Goal: Task Accomplishment & Management: Use online tool/utility

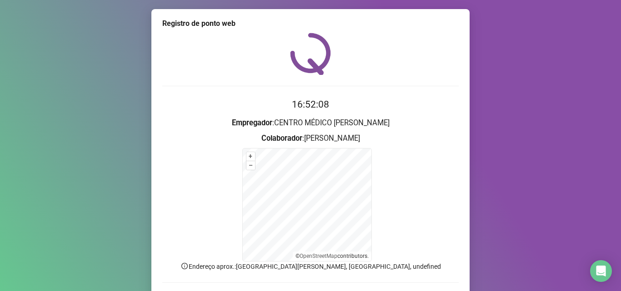
scroll to position [61, 0]
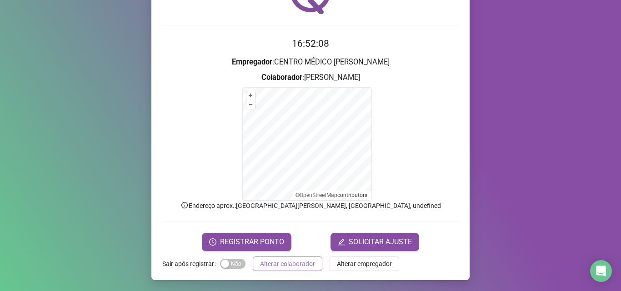
click at [304, 266] on span "Alterar colaborador" at bounding box center [287, 264] width 55 height 10
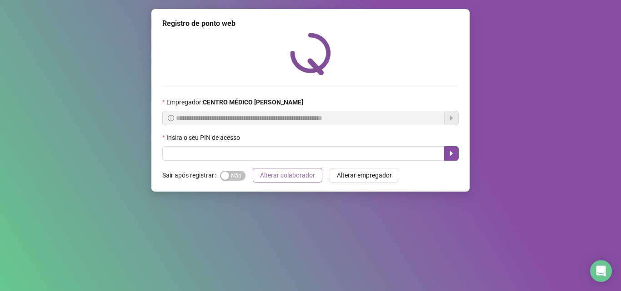
scroll to position [0, 0]
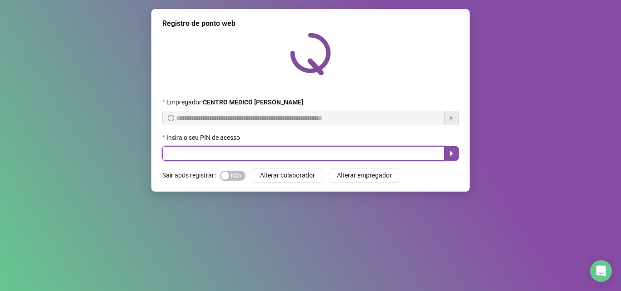
click at [247, 155] on input "text" at bounding box center [303, 153] width 282 height 15
type input "*****"
click at [453, 153] on icon "caret-right" at bounding box center [451, 153] width 7 height 7
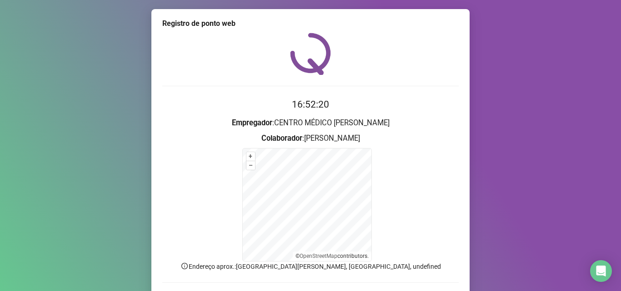
scroll to position [45, 0]
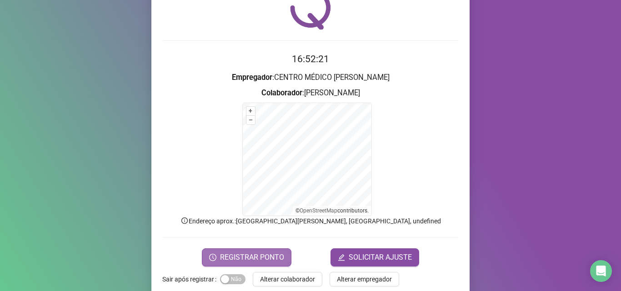
click at [266, 258] on span "REGISTRAR PONTO" at bounding box center [252, 257] width 64 height 11
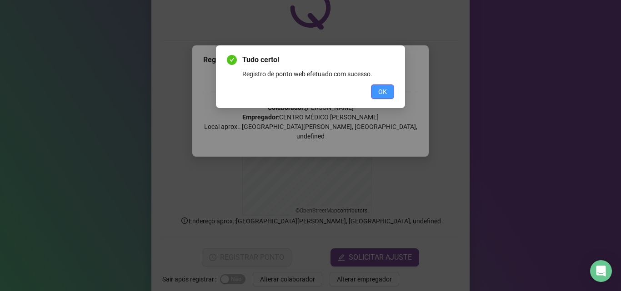
click at [392, 94] on button "OK" at bounding box center [382, 92] width 23 height 15
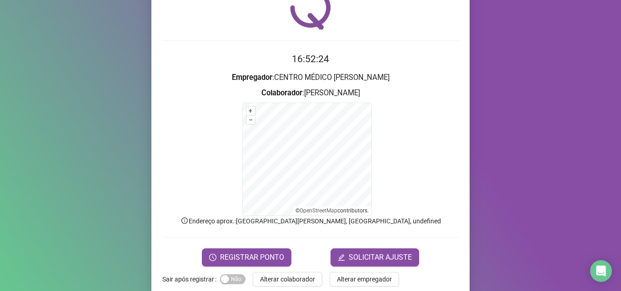
scroll to position [61, 0]
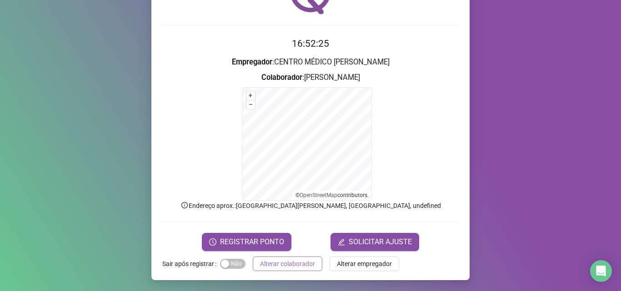
click at [277, 265] on span "Alterar colaborador" at bounding box center [287, 264] width 55 height 10
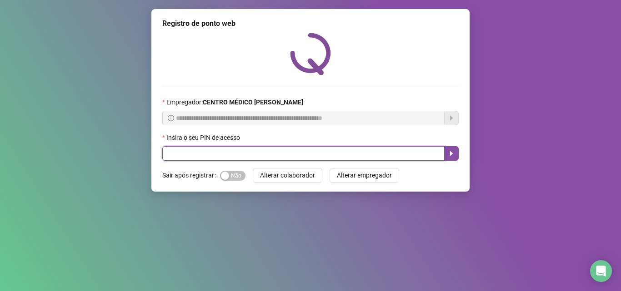
click at [250, 151] on input "text" at bounding box center [303, 153] width 282 height 15
type input "*****"
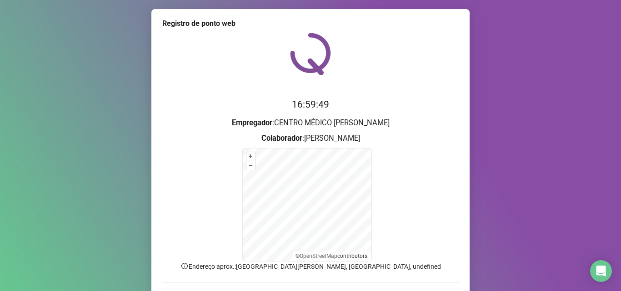
scroll to position [45, 0]
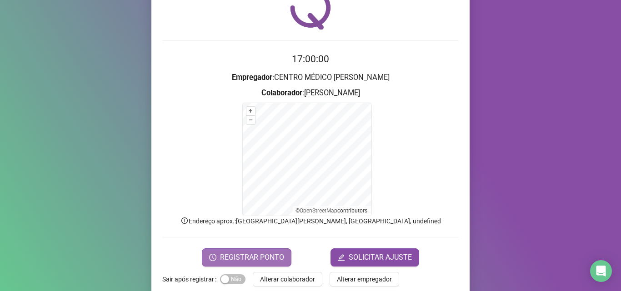
click at [238, 251] on button "REGISTRAR PONTO" at bounding box center [247, 258] width 90 height 18
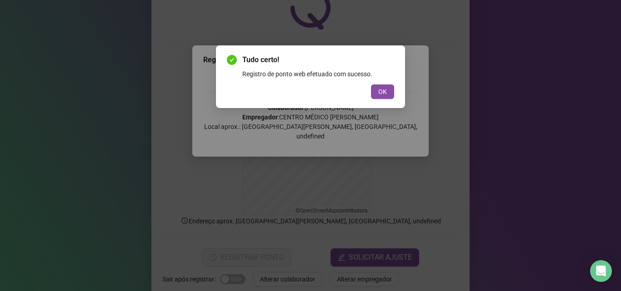
click at [378, 83] on div "Tudo certo! Registro de ponto web efetuado com sucesso. OK" at bounding box center [310, 77] width 167 height 45
click at [378, 86] on button "OK" at bounding box center [382, 92] width 23 height 15
click at [378, 86] on div "Tudo certo! Registro de ponto web efetuado com sucesso. OK" at bounding box center [310, 145] width 621 height 291
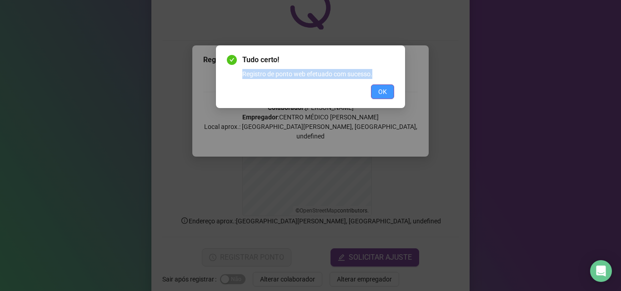
click at [378, 86] on div "Tudo certo! Registro de ponto web efetuado com sucesso. OK" at bounding box center [310, 145] width 621 height 291
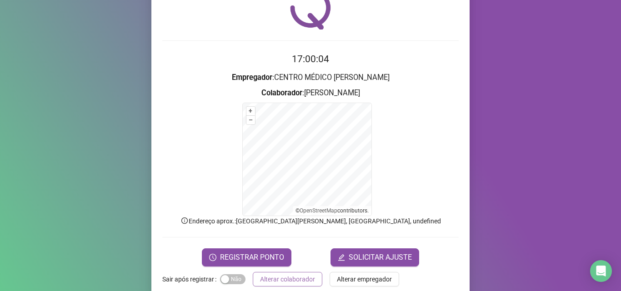
click at [291, 276] on span "Alterar colaborador" at bounding box center [287, 280] width 55 height 10
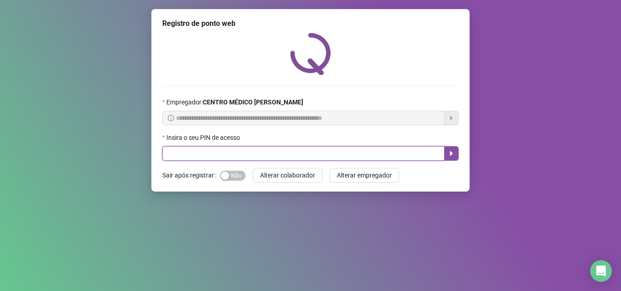
click at [320, 155] on input "text" at bounding box center [303, 153] width 282 height 15
type input "*****"
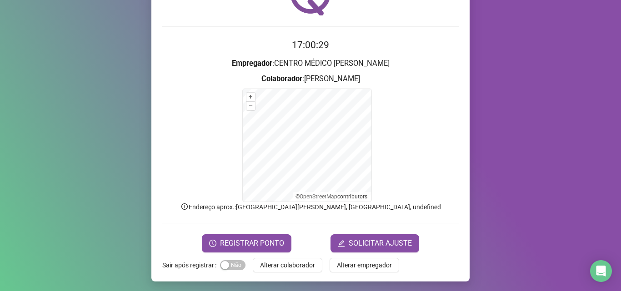
scroll to position [61, 0]
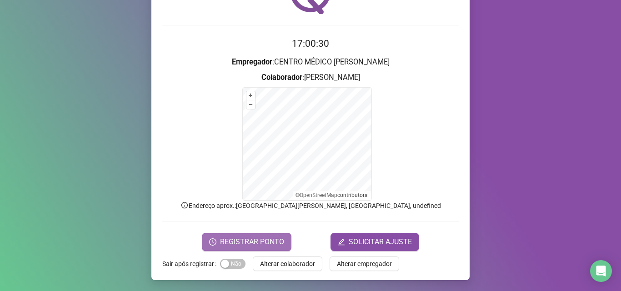
click at [254, 240] on span "REGISTRAR PONTO" at bounding box center [252, 242] width 64 height 11
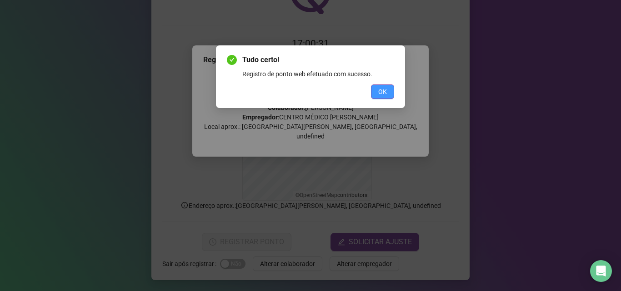
click at [380, 89] on span "OK" at bounding box center [382, 92] width 9 height 10
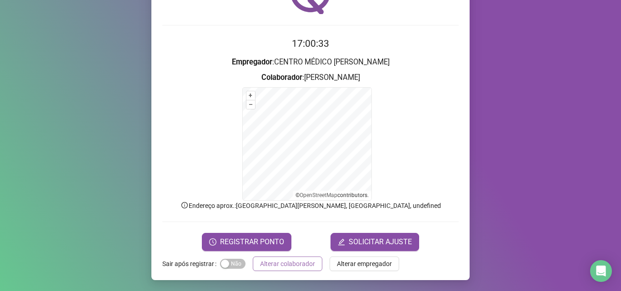
click at [283, 266] on span "Alterar colaborador" at bounding box center [287, 264] width 55 height 10
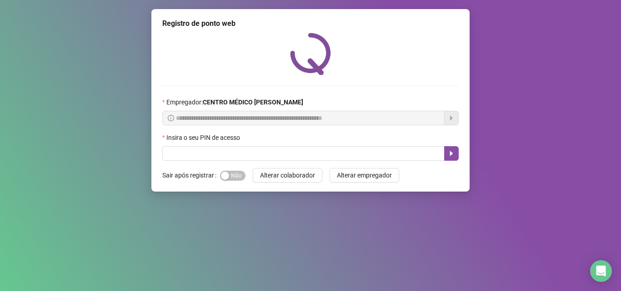
scroll to position [0, 0]
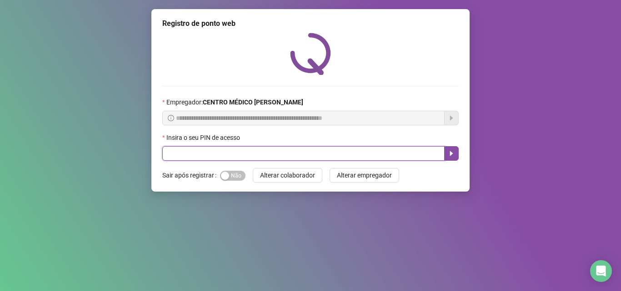
click at [336, 156] on input "text" at bounding box center [303, 153] width 282 height 15
